Goal: Task Accomplishment & Management: Complete application form

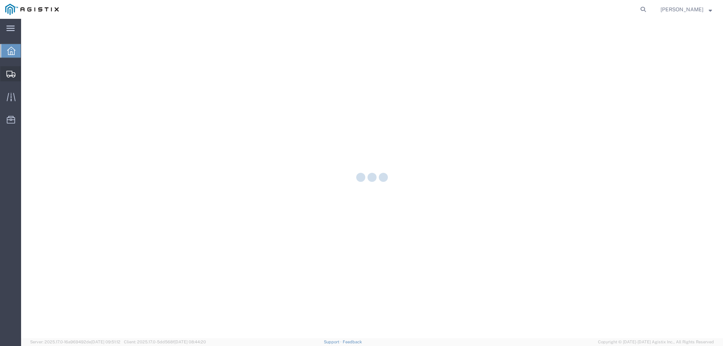
click at [9, 74] on icon at bounding box center [10, 74] width 9 height 7
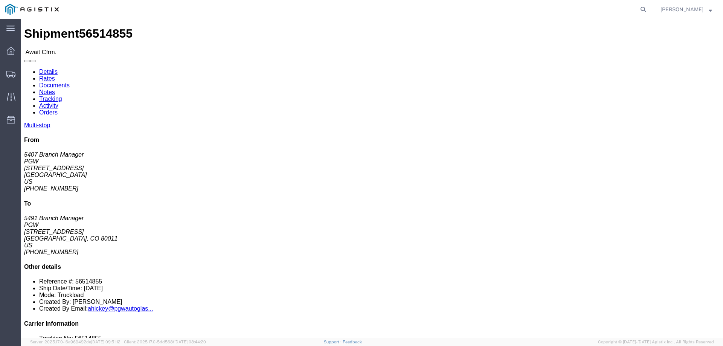
click b "56514855"
copy b "56514855"
click link "Confirm"
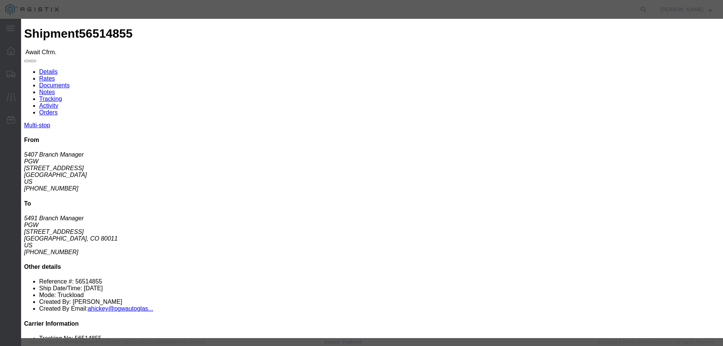
click input "checkbox"
checkbox input "true"
type input "[PERSON_NAME]"
type input "3204977237"
click input "text"
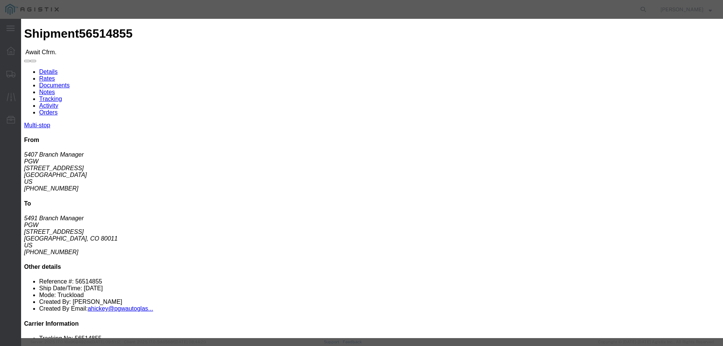
paste input "56514855"
type input "56514855"
click button "Submit"
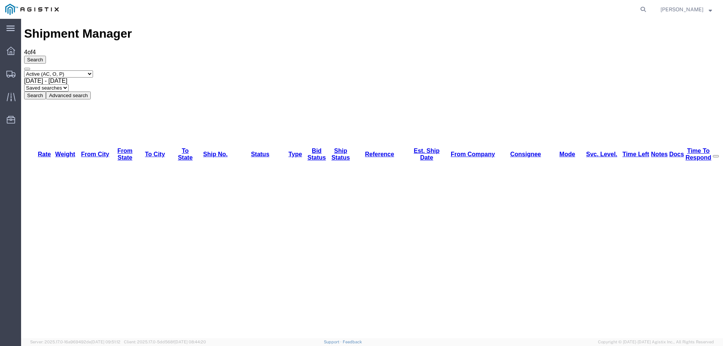
copy li "56517046"
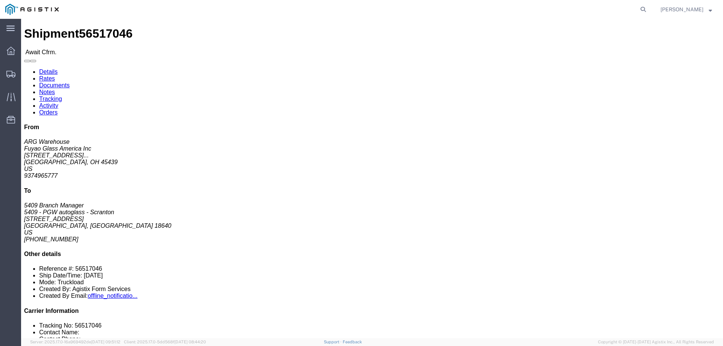
click link "Confirm"
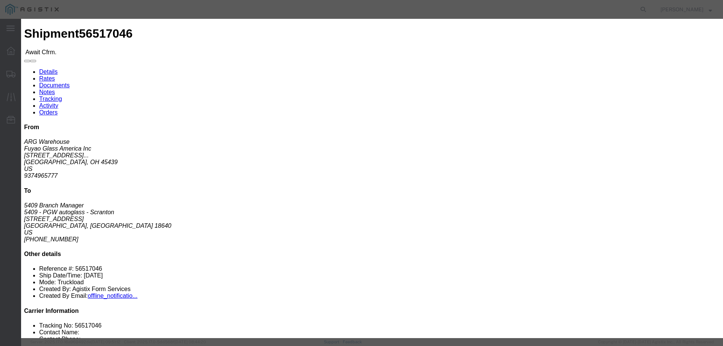
click input "checkbox"
checkbox input "true"
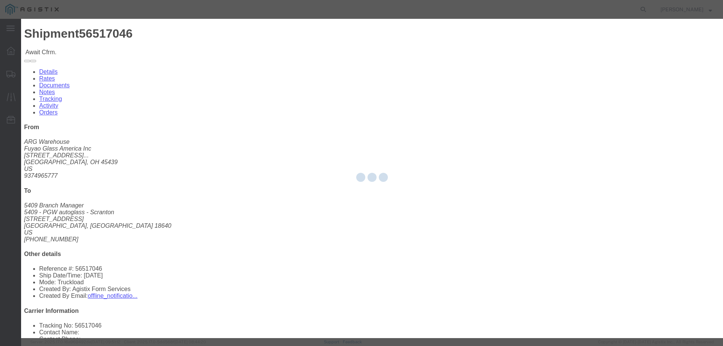
type input "[PERSON_NAME]"
type input "3204977237"
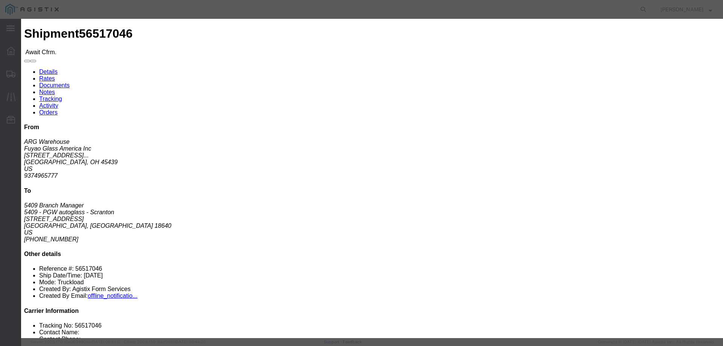
click input "text"
paste input "56517046"
type input "56517046"
click button "Submit"
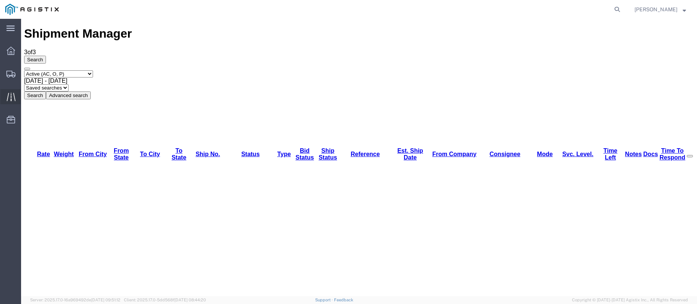
click at [10, 94] on icon at bounding box center [11, 97] width 9 height 9
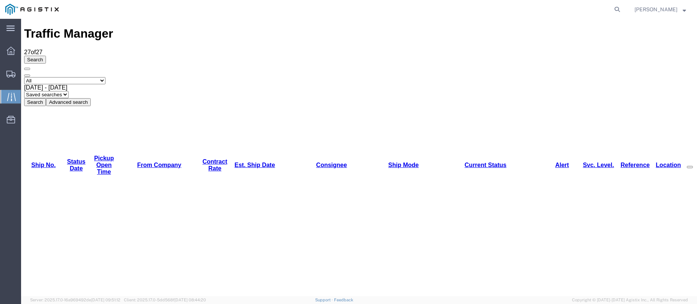
click at [235, 162] on link "Est. Ship Date" at bounding box center [255, 165] width 41 height 6
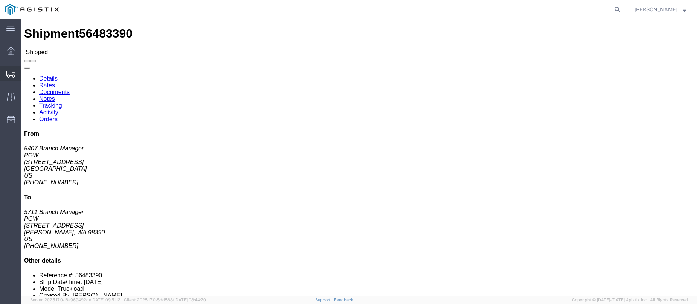
click at [11, 68] on div at bounding box center [10, 73] width 21 height 15
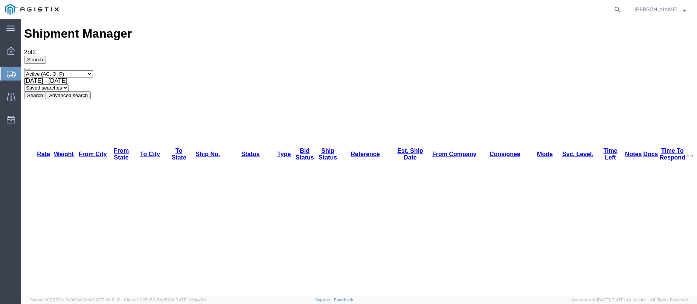
click at [8, 70] on svg-icon at bounding box center [11, 74] width 9 height 8
click at [8, 73] on icon at bounding box center [11, 74] width 9 height 7
click at [8, 71] on icon at bounding box center [11, 74] width 9 height 7
click at [14, 76] on icon at bounding box center [11, 74] width 9 height 7
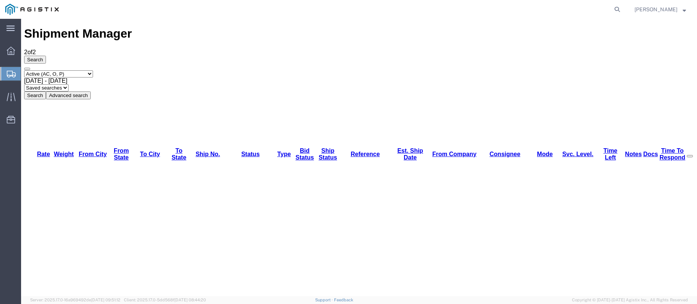
click at [11, 70] on div at bounding box center [10, 74] width 21 height 14
click at [175, 302] on span "Client: 2025.17.0-5dd568f [DATE] 08:44:20" at bounding box center [165, 300] width 82 height 5
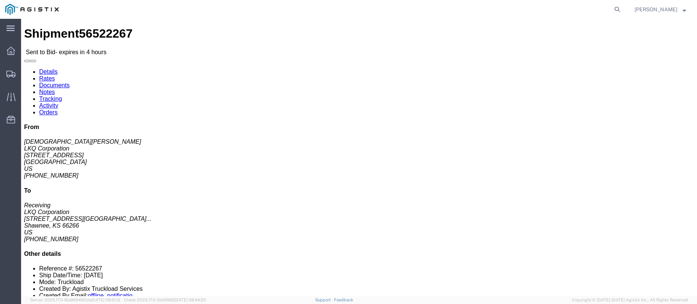
click link "Tracking"
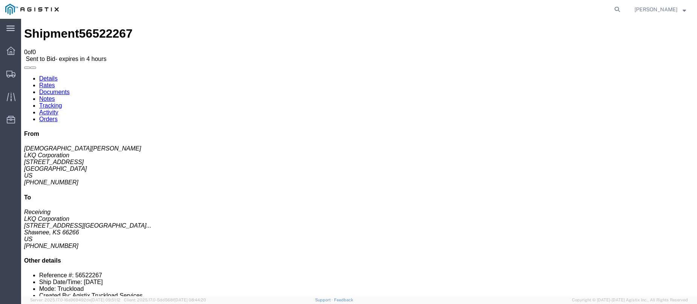
click at [55, 96] on link "Notes" at bounding box center [47, 99] width 16 height 6
click at [9, 93] on icon at bounding box center [11, 97] width 9 height 9
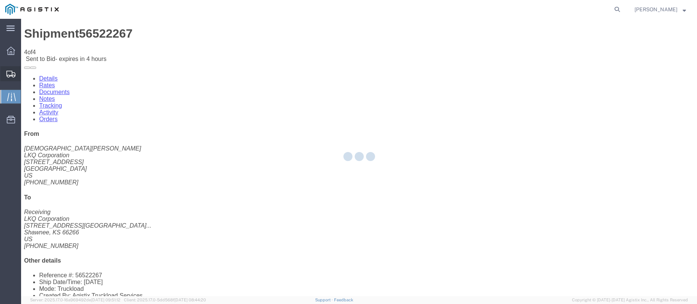
click at [6, 74] on div at bounding box center [10, 73] width 21 height 15
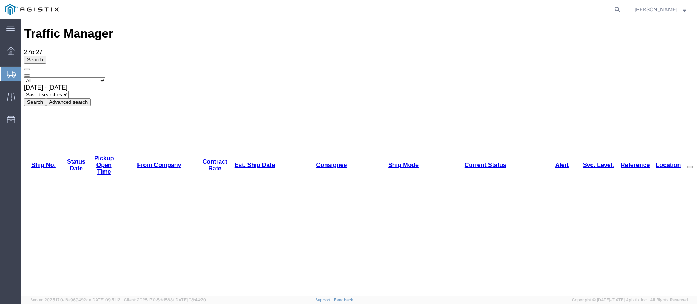
click at [11, 73] on icon at bounding box center [11, 74] width 9 height 7
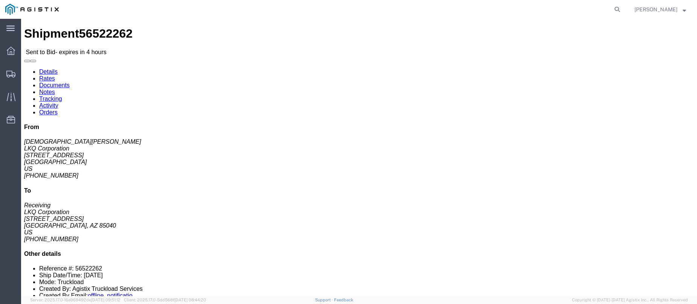
click link "Notes"
